Goal: Find contact information

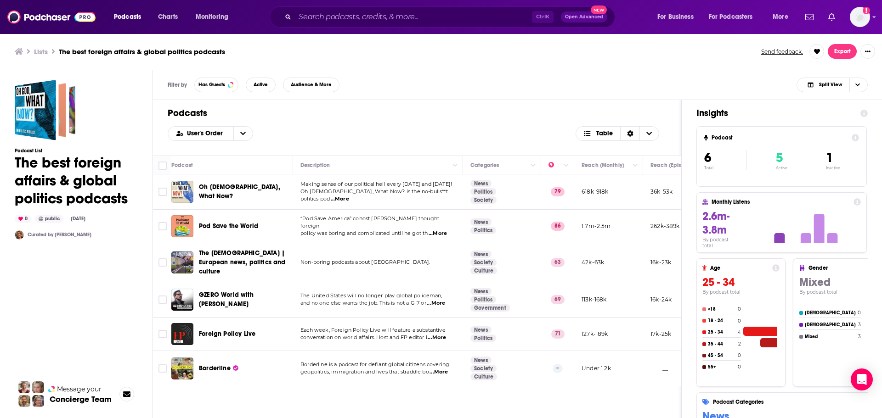
click at [436, 300] on span "...More" at bounding box center [436, 303] width 18 height 7
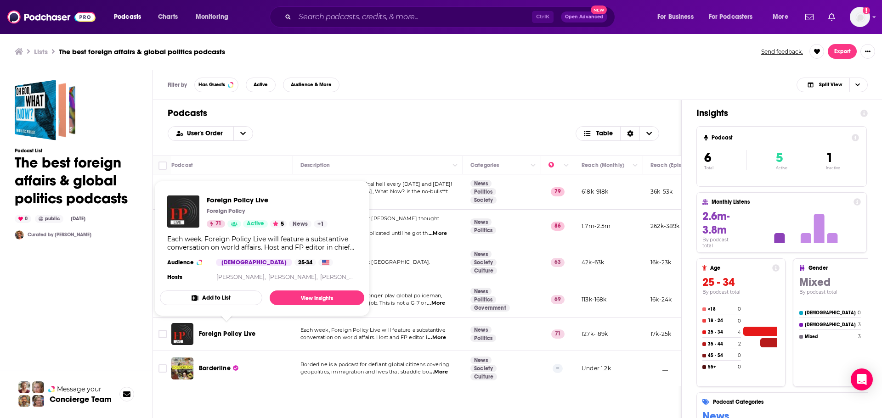
click at [235, 330] on span "Foreign Policy Live" at bounding box center [227, 334] width 56 height 8
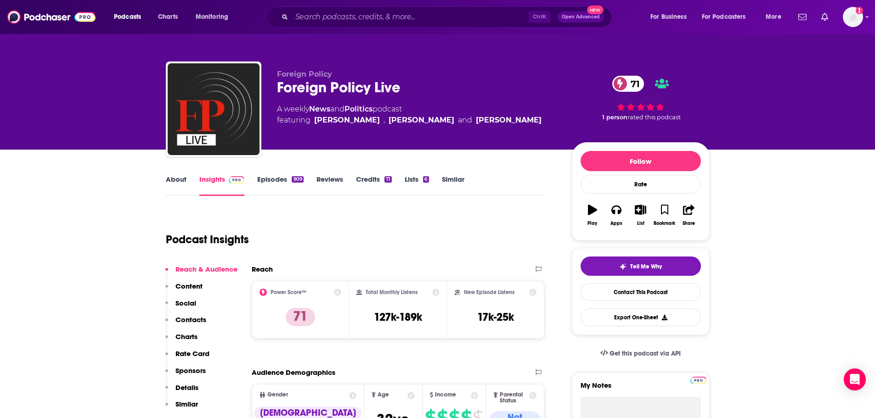
click at [184, 178] on link "About" at bounding box center [176, 185] width 21 height 21
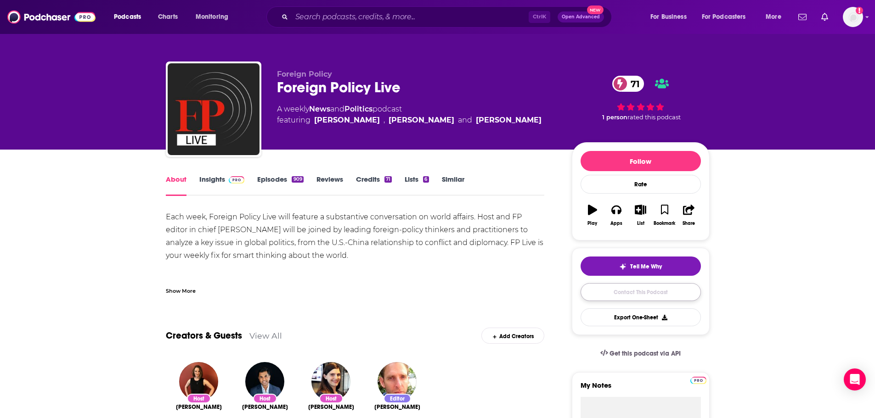
click at [629, 289] on link "Contact This Podcast" at bounding box center [640, 292] width 120 height 18
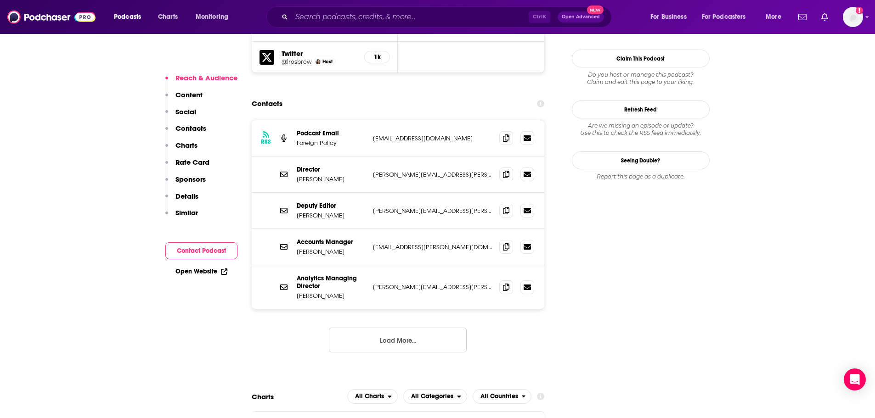
scroll to position [818, 0]
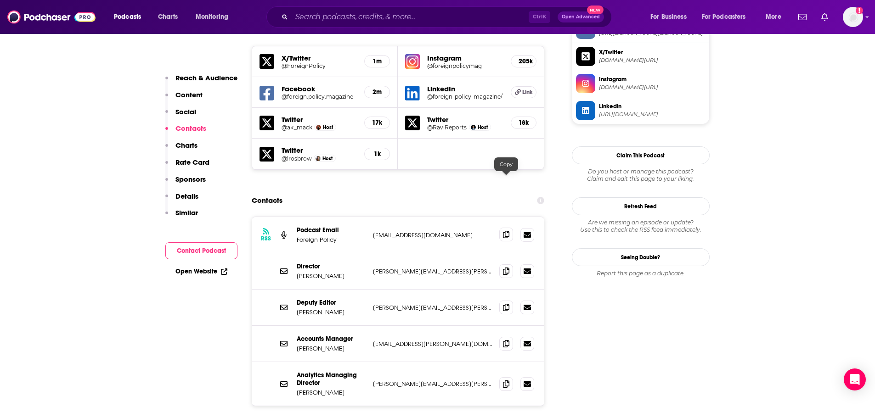
click at [503, 231] on icon at bounding box center [506, 234] width 6 height 7
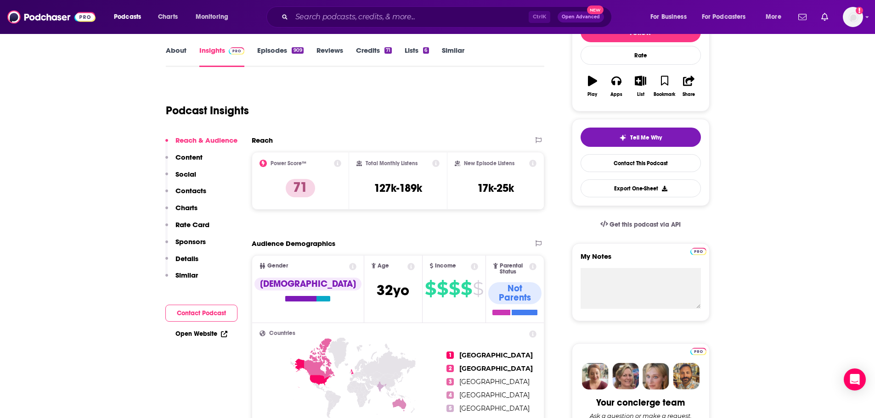
scroll to position [0, 0]
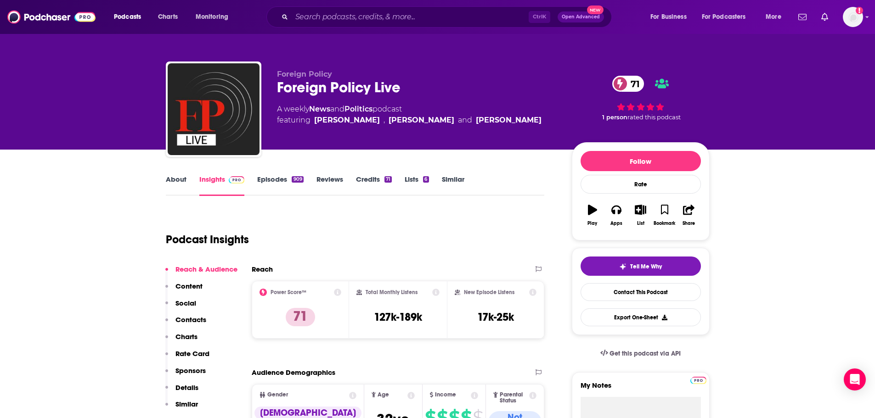
click at [286, 175] on link "Episodes 909" at bounding box center [280, 185] width 46 height 21
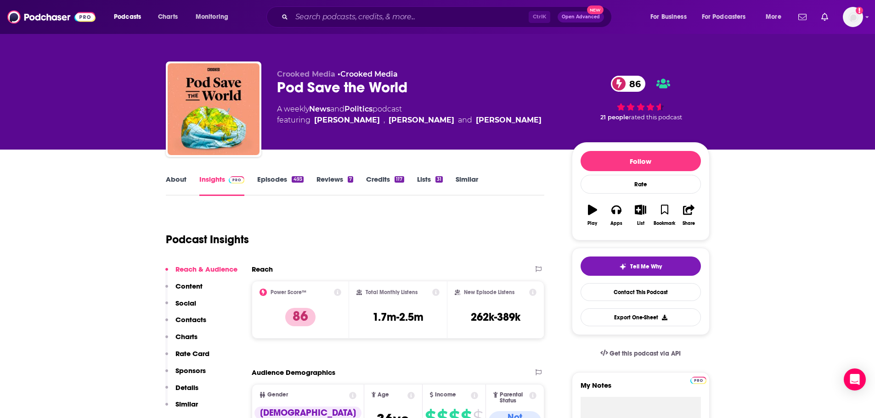
click at [177, 184] on link "About" at bounding box center [176, 185] width 21 height 21
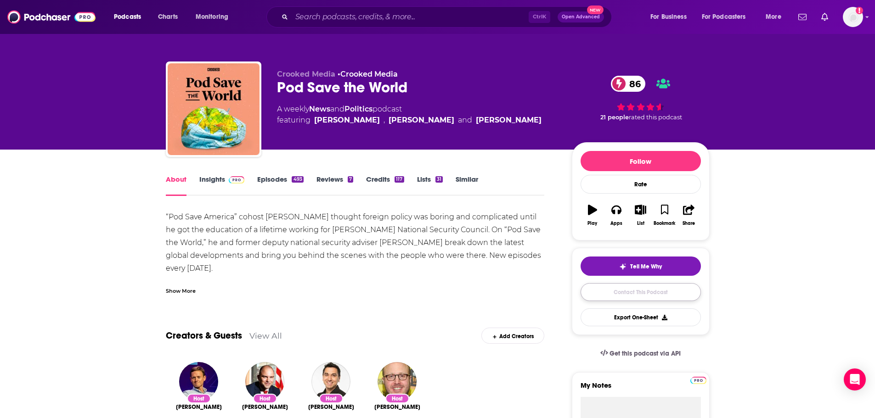
click at [613, 294] on link "Contact This Podcast" at bounding box center [640, 292] width 120 height 18
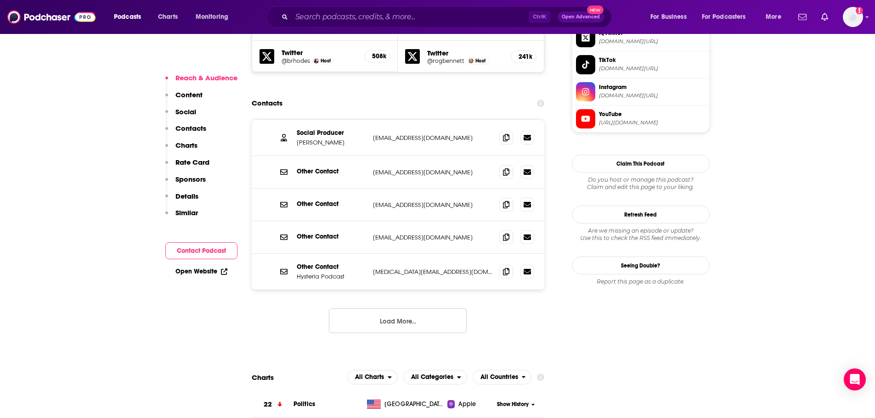
scroll to position [910, 0]
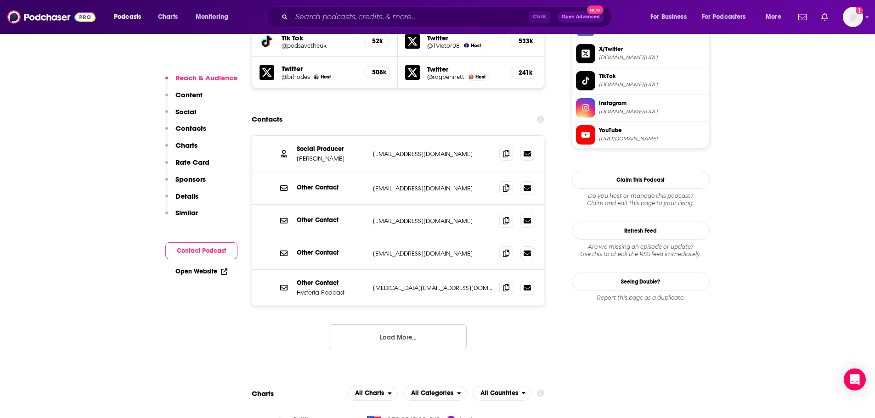
click at [438, 325] on button "Load More..." at bounding box center [398, 337] width 138 height 25
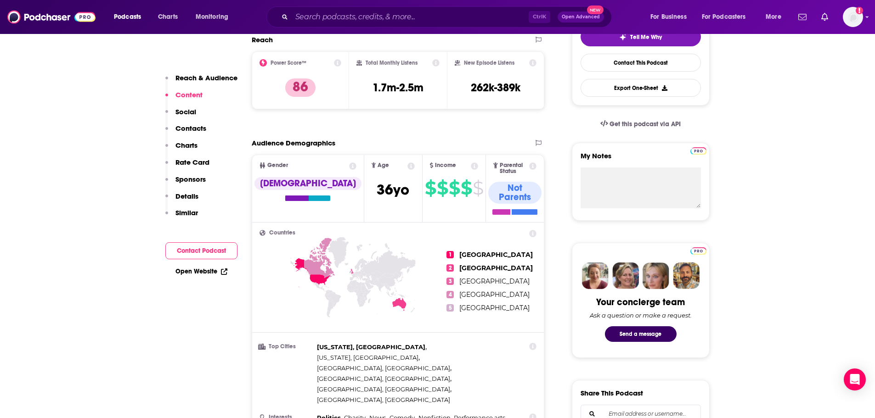
scroll to position [0, 0]
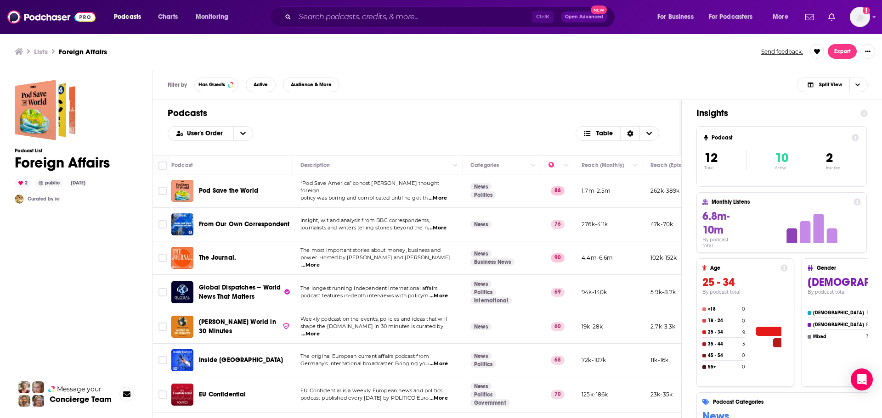
scroll to position [138, 0]
